Goal: Information Seeking & Learning: Learn about a topic

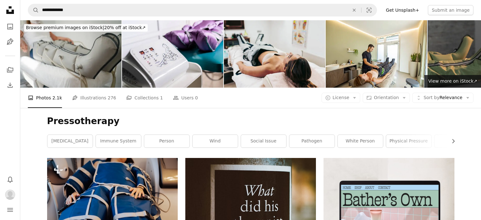
scroll to position [158, 0]
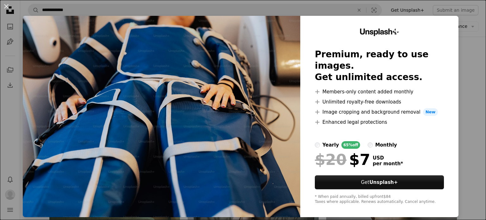
click at [423, 5] on div "An X shape Unsplash+ Premium, ready to use images. Get unlimited access. A plus…" at bounding box center [243, 110] width 486 height 220
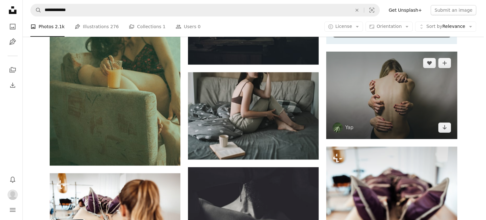
scroll to position [285, 0]
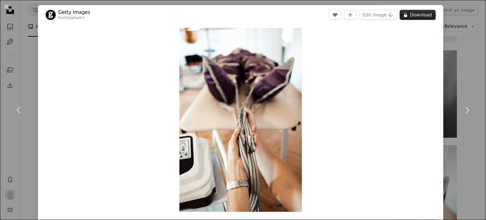
click at [412, 16] on button "A lock Download" at bounding box center [418, 15] width 36 height 10
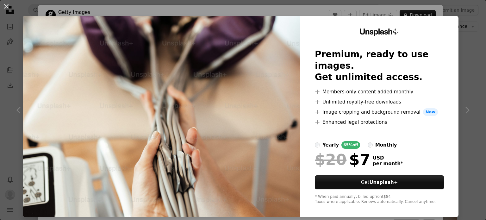
click at [462, 66] on div "An X shape Unsplash+ Premium, ready to use images. Get unlimited access. A plus…" at bounding box center [243, 110] width 486 height 220
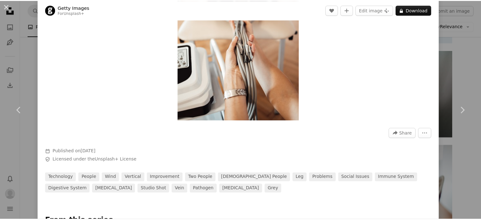
scroll to position [95, 0]
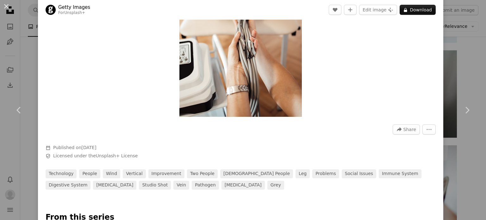
drag, startPoint x: 8, startPoint y: 7, endPoint x: 24, endPoint y: 7, distance: 16.1
click at [8, 7] on button "An X shape" at bounding box center [7, 7] width 8 height 8
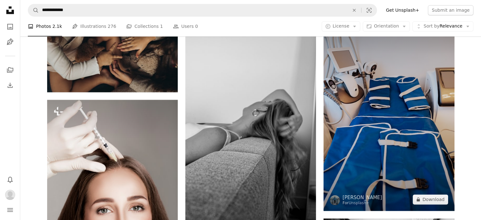
scroll to position [886, 0]
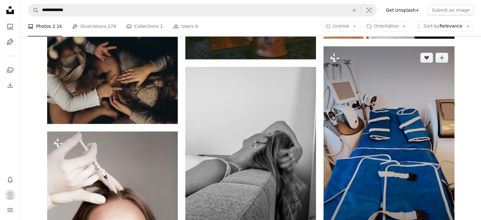
click at [407, 119] on img at bounding box center [389, 144] width 131 height 196
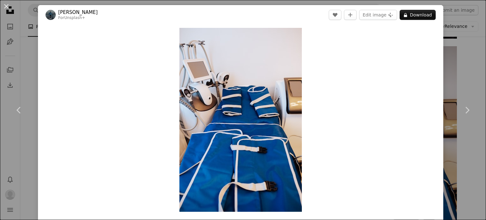
click at [7, 7] on button "An X shape" at bounding box center [7, 7] width 8 height 8
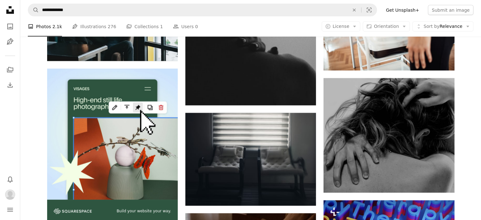
scroll to position [1392, 0]
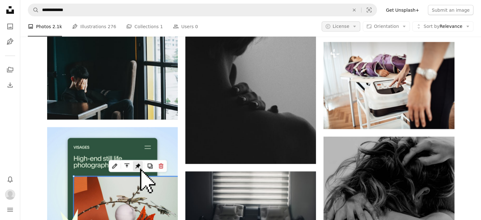
click at [350, 27] on span "License" at bounding box center [341, 26] width 17 height 5
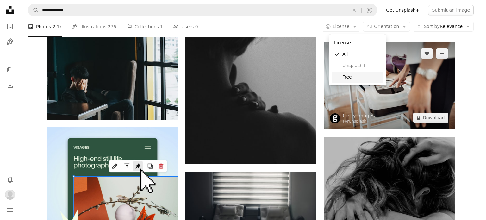
click at [347, 76] on span "Free" at bounding box center [361, 77] width 39 height 6
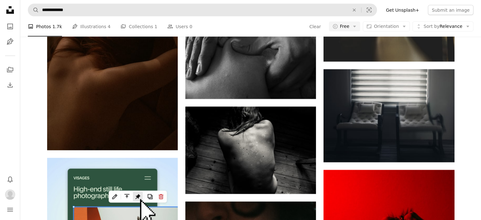
scroll to position [6675, 0]
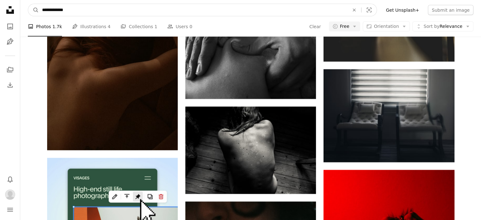
drag, startPoint x: 85, startPoint y: 12, endPoint x: 0, endPoint y: -29, distance: 94.5
type input "**********"
click at [28, 4] on button "A magnifying glass" at bounding box center [33, 10] width 11 height 12
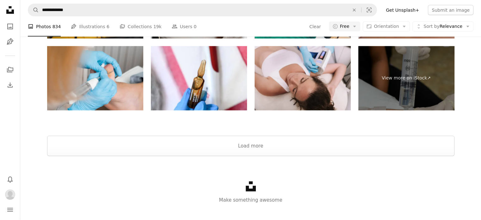
scroll to position [823, 0]
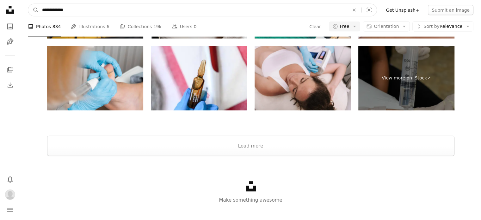
click at [48, 11] on input "**********" at bounding box center [193, 10] width 308 height 12
type input "**********"
click at [28, 4] on button "A magnifying glass" at bounding box center [33, 10] width 11 height 12
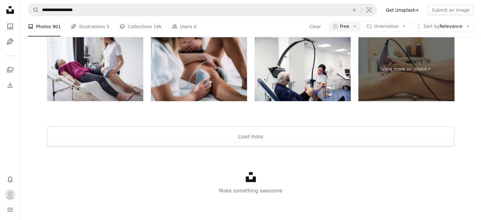
scroll to position [886, 0]
click at [262, 145] on button "Load more" at bounding box center [250, 137] width 407 height 20
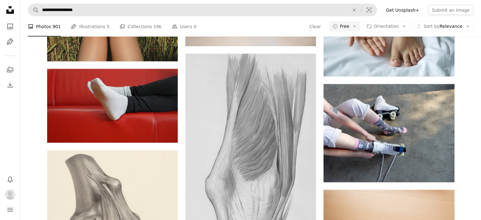
scroll to position [2456, 0]
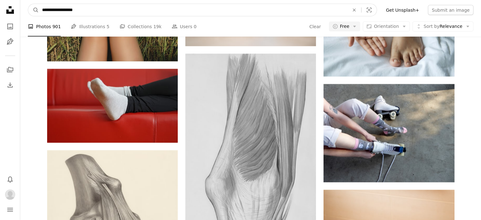
drag, startPoint x: 126, startPoint y: 14, endPoint x: 0, endPoint y: 1, distance: 126.9
paste input "********"
type input "**********"
click at [28, 4] on button "A magnifying glass" at bounding box center [33, 10] width 11 height 12
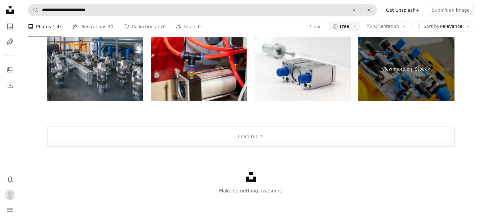
scroll to position [1318, 0]
